Goal: Navigation & Orientation: Find specific page/section

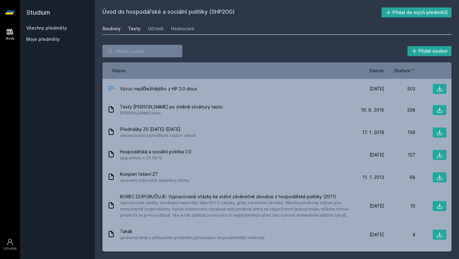
click at [129, 31] on div "Testy" at bounding box center [134, 29] width 12 height 6
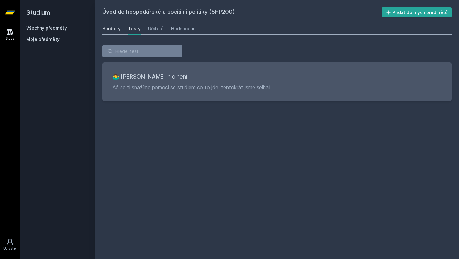
click at [109, 26] on div "Soubory" at bounding box center [111, 29] width 18 height 6
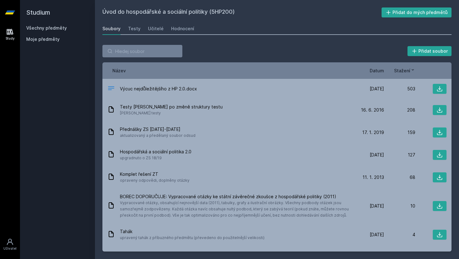
click at [46, 28] on link "Všechny předměty" at bounding box center [46, 27] width 41 height 5
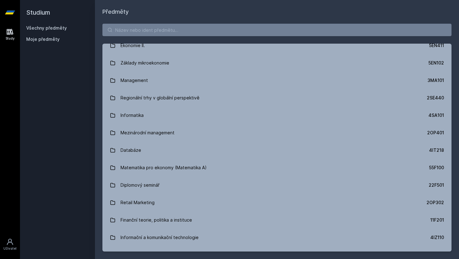
scroll to position [269, 0]
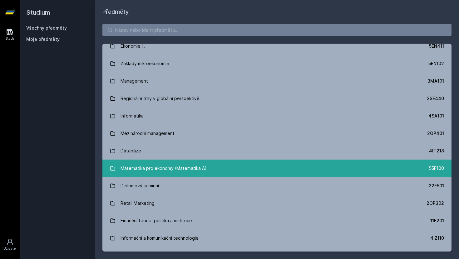
click at [170, 164] on div "Matematika pro ekonomy (Matematika A)" at bounding box center [164, 168] width 86 height 12
